Goal: Task Accomplishment & Management: Manage account settings

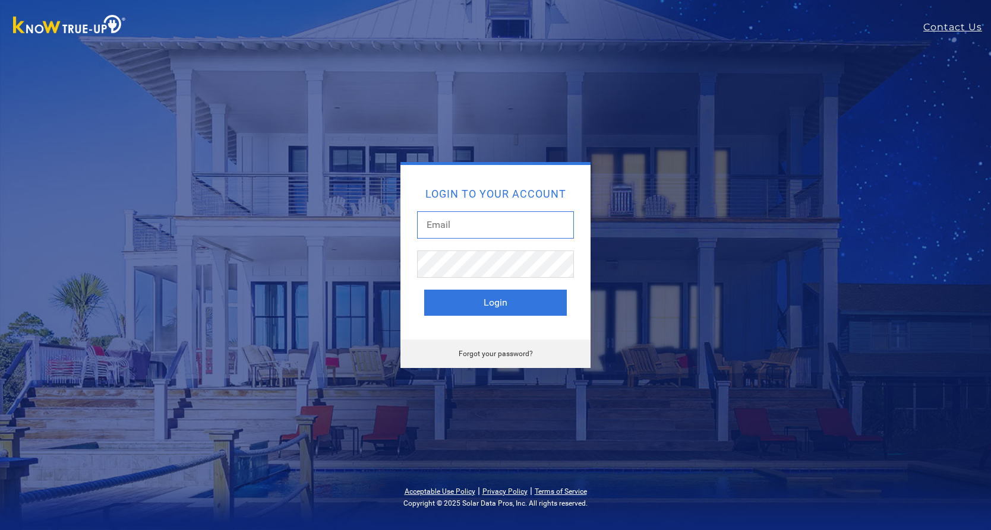
type input "[EMAIL_ADDRESS][DOMAIN_NAME]"
click at [463, 305] on button "Login" at bounding box center [495, 303] width 143 height 26
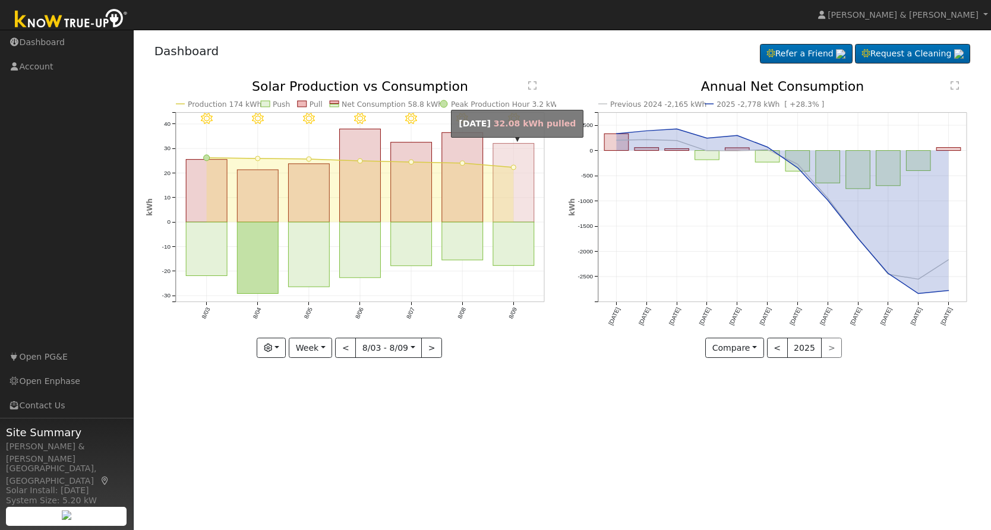
click at [513, 195] on rect "onclick=""" at bounding box center [513, 183] width 41 height 79
type input "[DATE]"
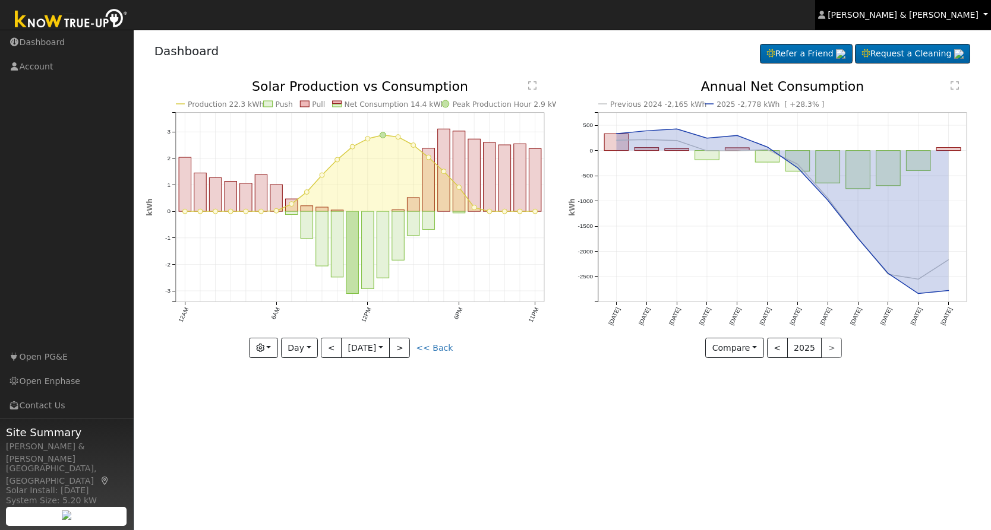
click at [931, 11] on span "[PERSON_NAME] & [PERSON_NAME]" at bounding box center [902, 15] width 151 height 10
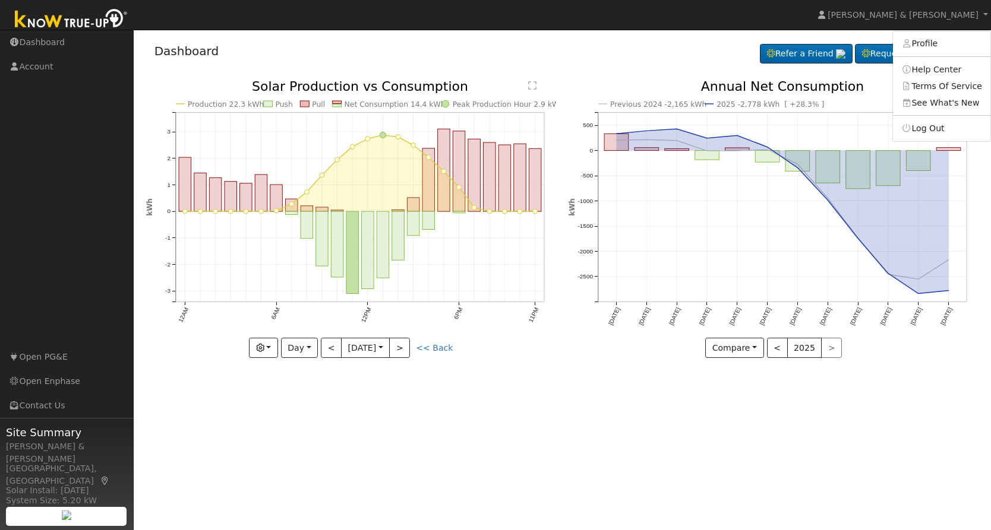
click at [922, 129] on link "Log Out" at bounding box center [941, 128] width 97 height 17
